Goal: Task Accomplishment & Management: Manage account settings

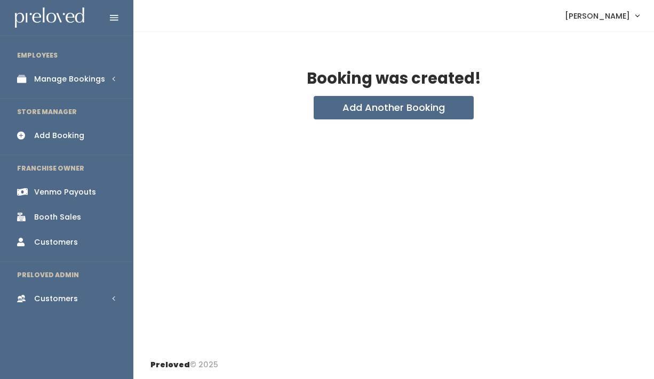
click at [84, 80] on div "Manage Bookings" at bounding box center [69, 79] width 71 height 11
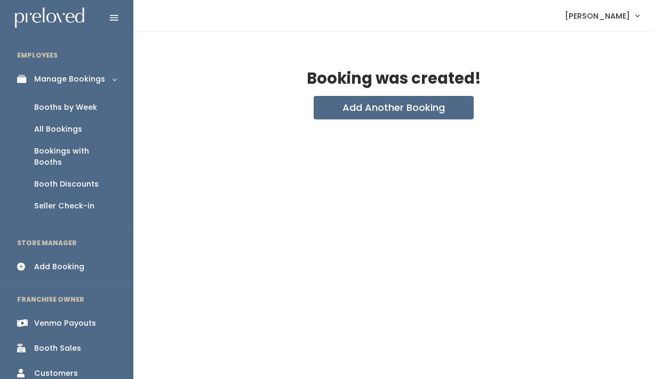
click at [85, 102] on div "Booths by Week" at bounding box center [65, 107] width 63 height 11
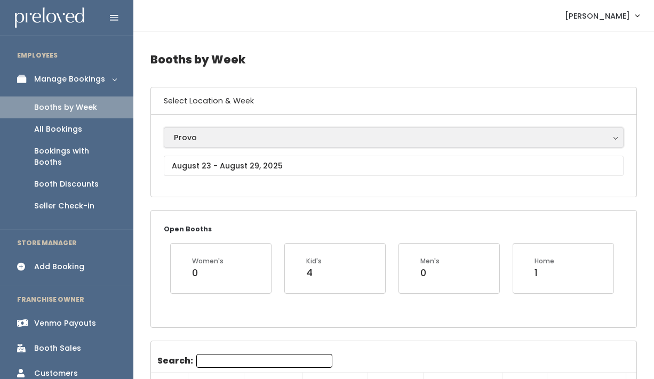
click at [214, 133] on div "Provo" at bounding box center [394, 138] width 440 height 12
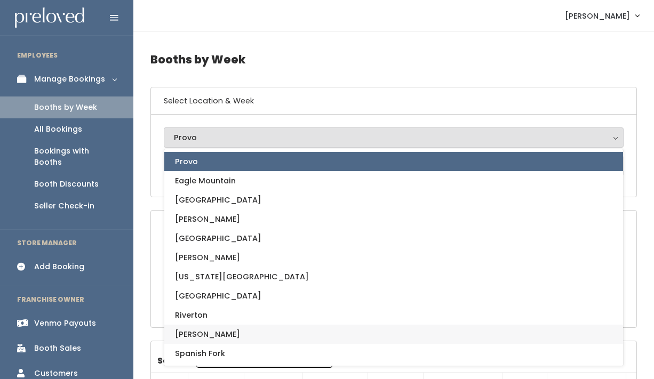
click at [210, 331] on link "[PERSON_NAME]" at bounding box center [393, 334] width 459 height 19
select select "3"
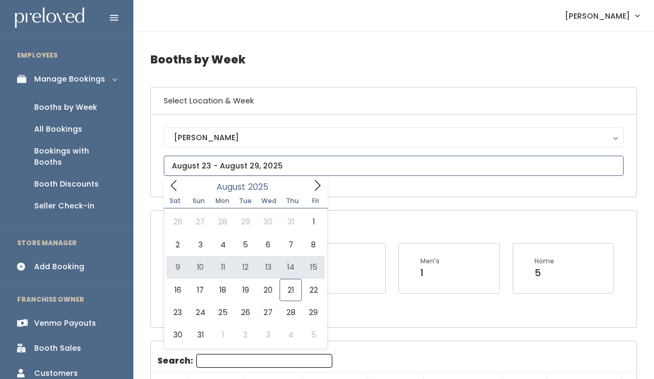
type input "[DATE] to [DATE]"
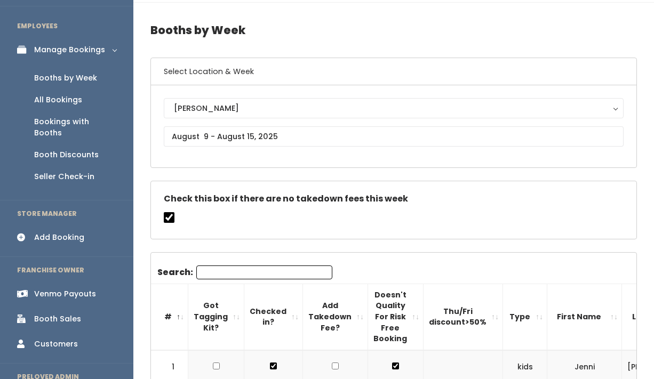
scroll to position [30, 0]
click at [235, 274] on input "Search:" at bounding box center [264, 272] width 136 height 14
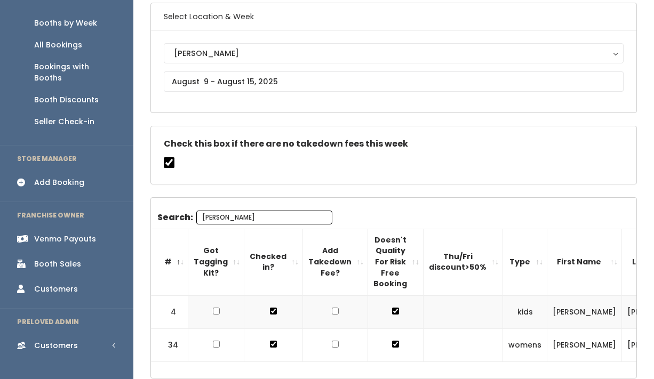
scroll to position [86, 0]
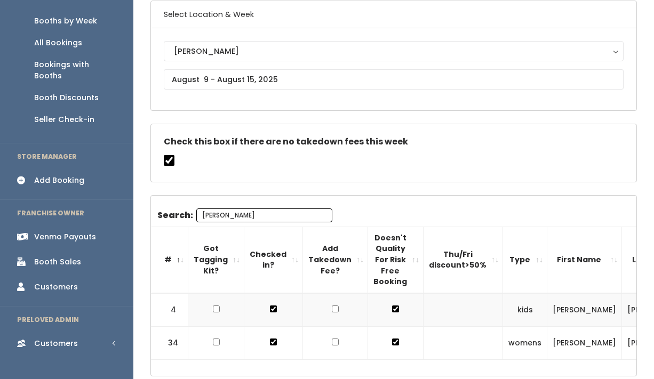
type input "kristin"
click at [80, 232] on div "Venmo Payouts" at bounding box center [65, 237] width 62 height 11
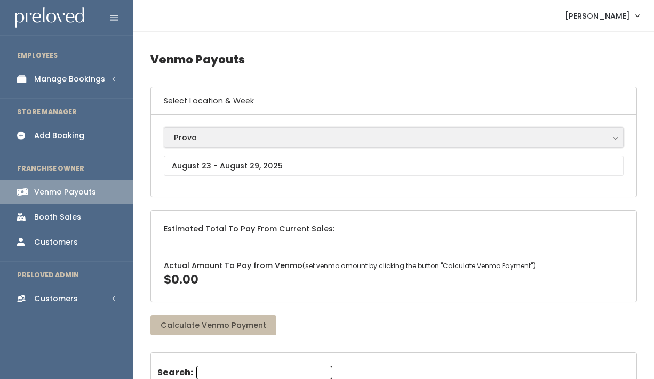
click at [194, 141] on div "Provo" at bounding box center [394, 138] width 440 height 12
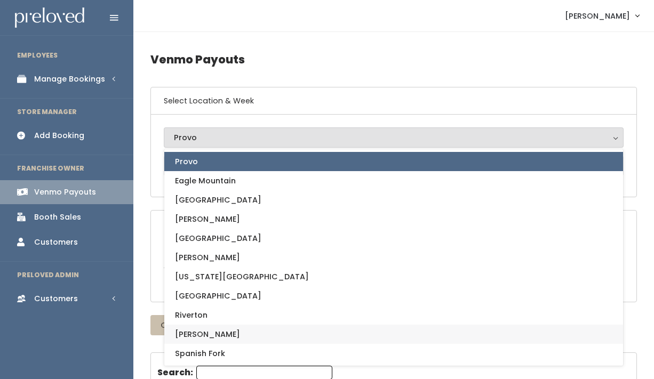
click at [196, 332] on span "[PERSON_NAME]" at bounding box center [207, 335] width 65 height 12
select select "3"
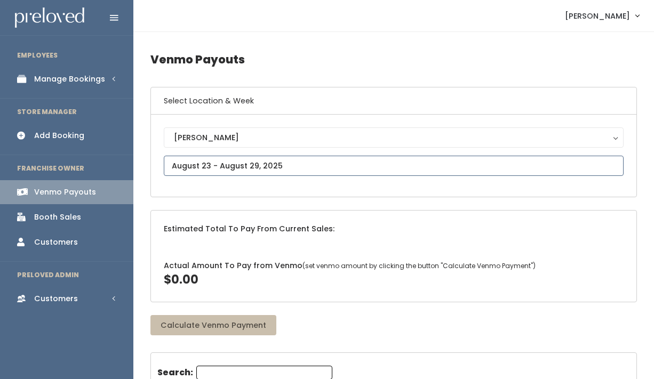
click at [206, 165] on input "text" at bounding box center [394, 166] width 460 height 20
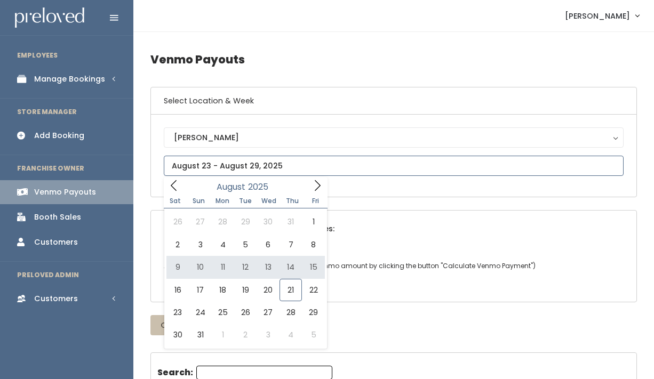
type input "August 9 to August 15"
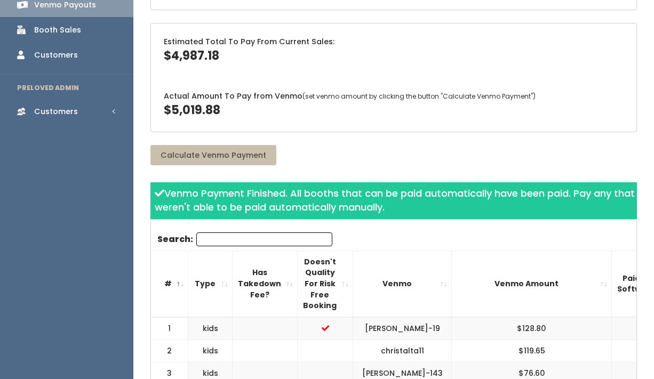
scroll to position [164, 0]
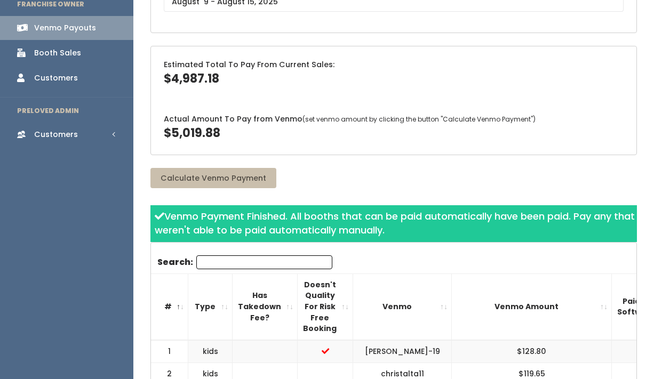
click at [210, 264] on input "Search:" at bounding box center [264, 263] width 136 height 14
type input "m"
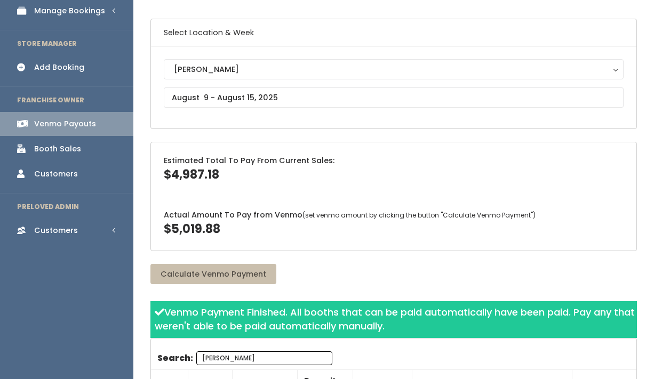
scroll to position [65, 0]
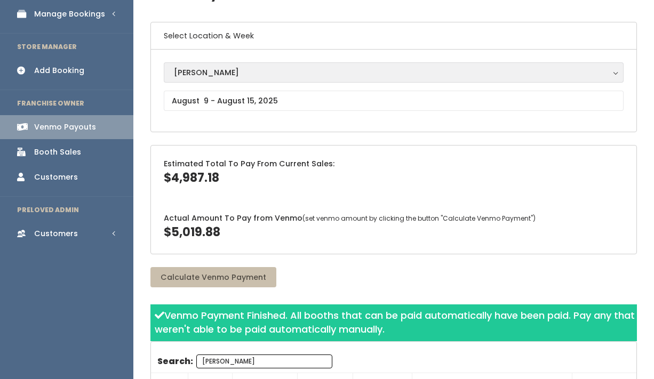
type input "[PERSON_NAME]"
click at [196, 77] on div "[PERSON_NAME]" at bounding box center [394, 73] width 440 height 12
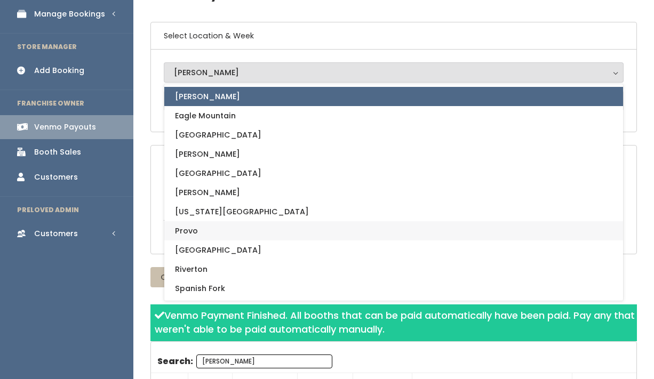
click at [216, 227] on link "Provo" at bounding box center [393, 230] width 459 height 19
select select "1"
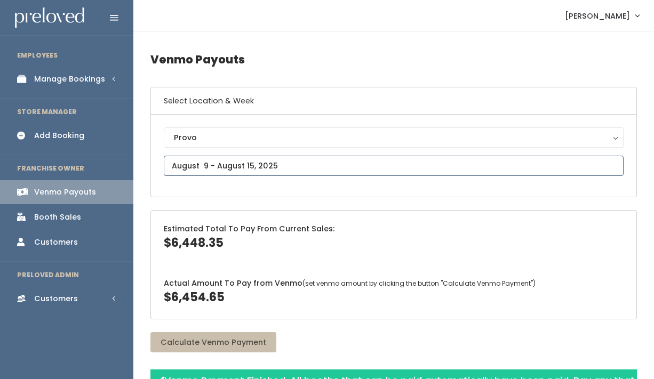
click at [217, 162] on input "text" at bounding box center [394, 166] width 460 height 20
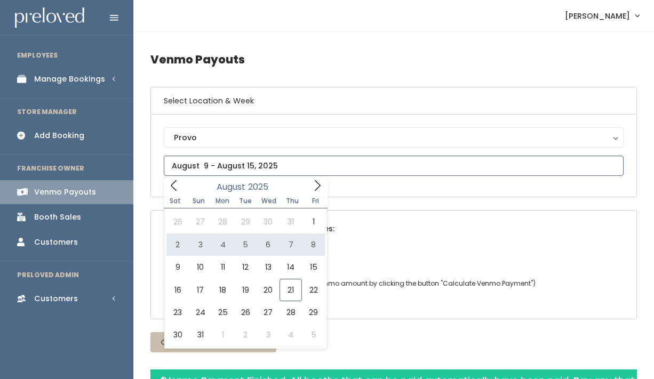
type input "[DATE] to [DATE]"
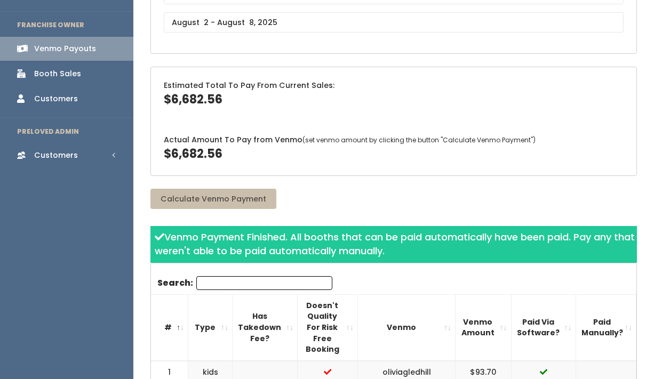
scroll to position [143, 0]
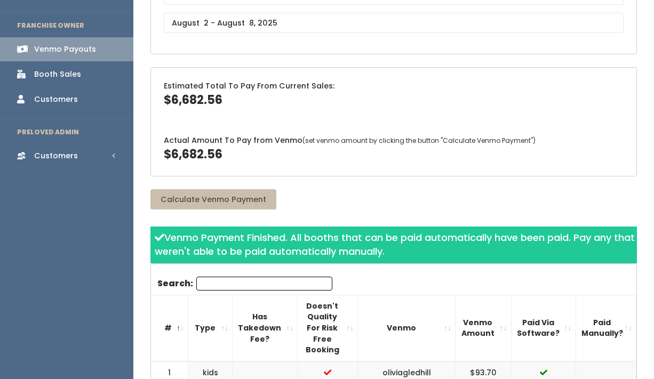
click at [224, 292] on div "Search:" at bounding box center [244, 286] width 175 height 18
click at [221, 287] on input "Search:" at bounding box center [264, 284] width 136 height 14
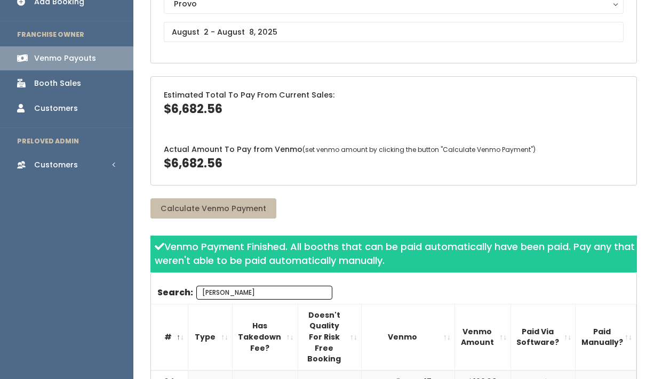
scroll to position [36, 0]
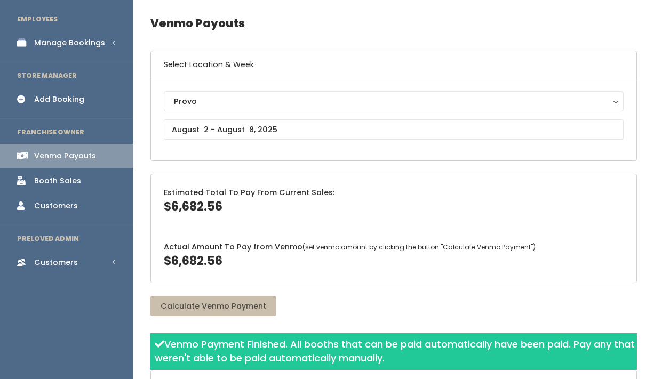
type input "[PERSON_NAME]"
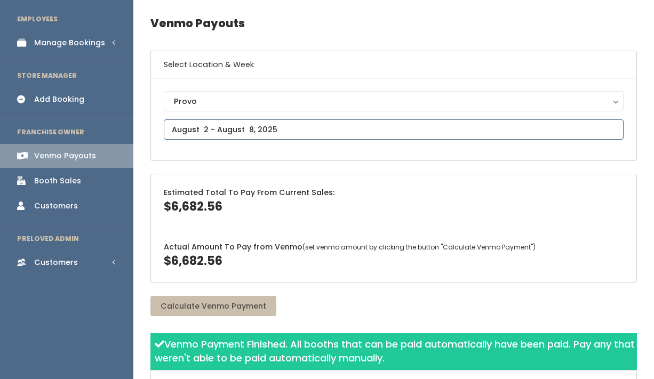
click at [193, 126] on input "text" at bounding box center [394, 130] width 460 height 20
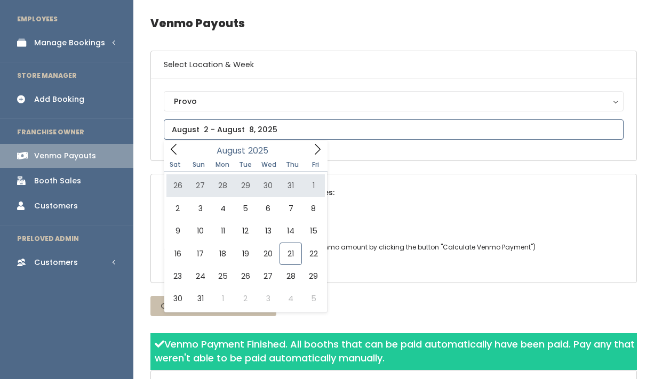
type input "[DATE] to [DATE]"
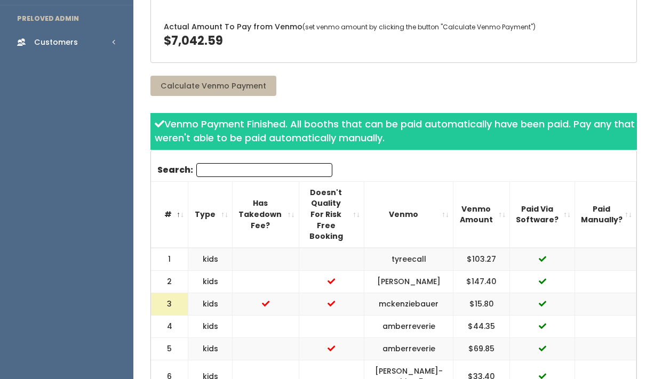
scroll to position [258, 0]
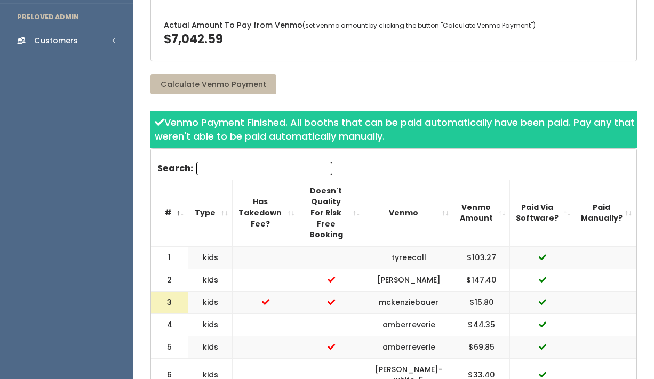
click at [220, 166] on input "Search:" at bounding box center [264, 169] width 136 height 14
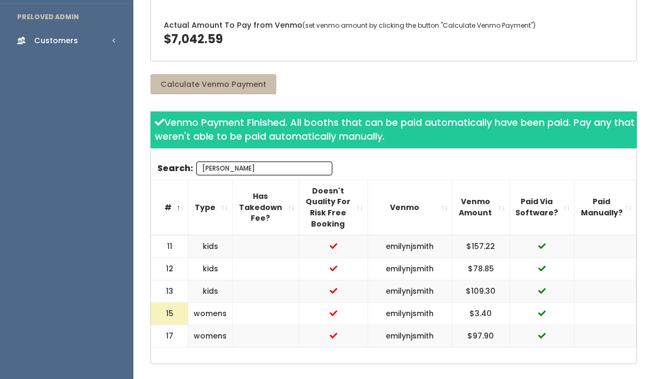
type input "emily"
